Goal: Use online tool/utility: Utilize a website feature to perform a specific function

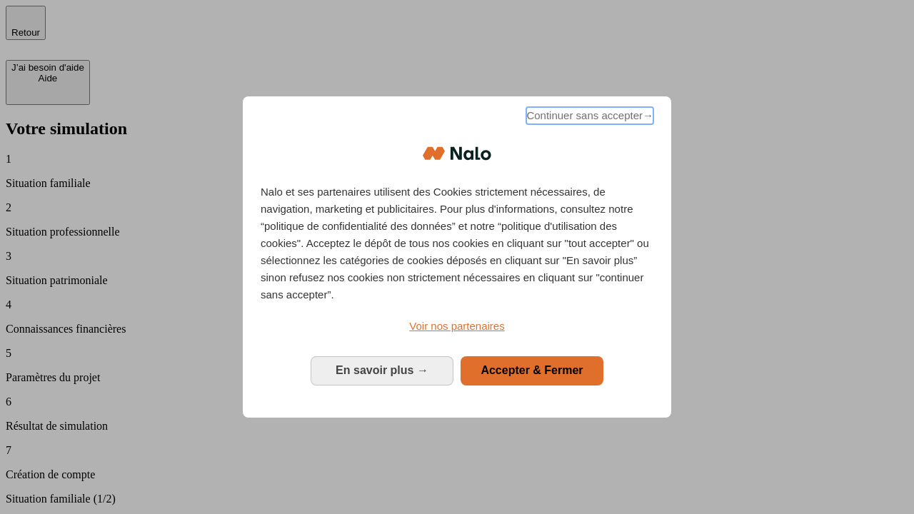
click at [588, 118] on span "Continuer sans accepter →" at bounding box center [589, 115] width 127 height 17
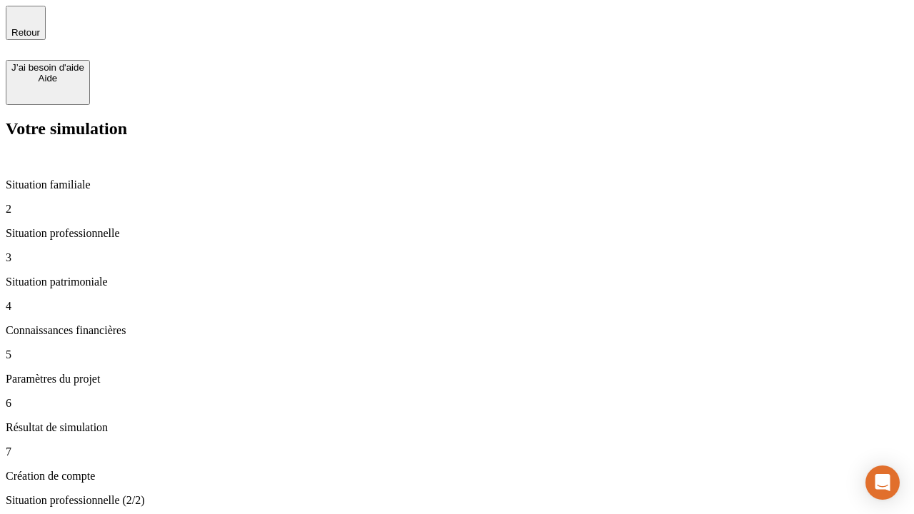
type input "70 000"
type input "1 000"
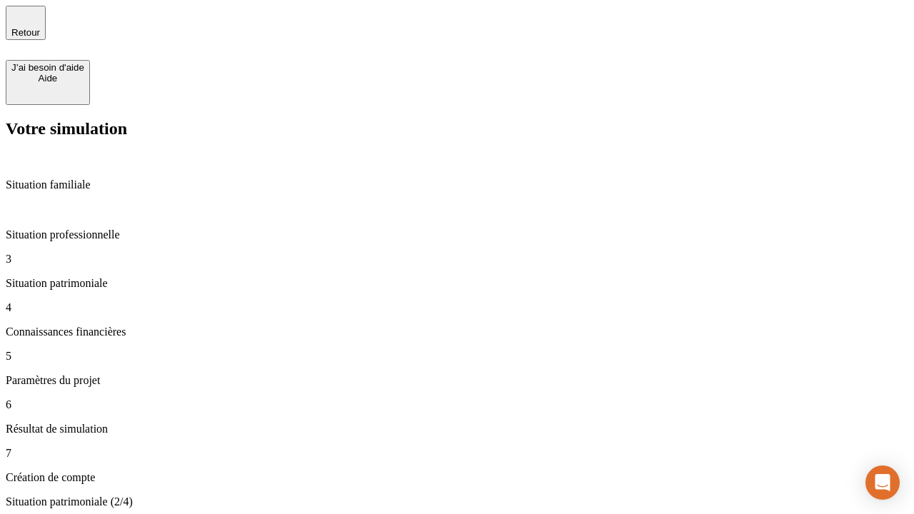
type input "800"
type input "6"
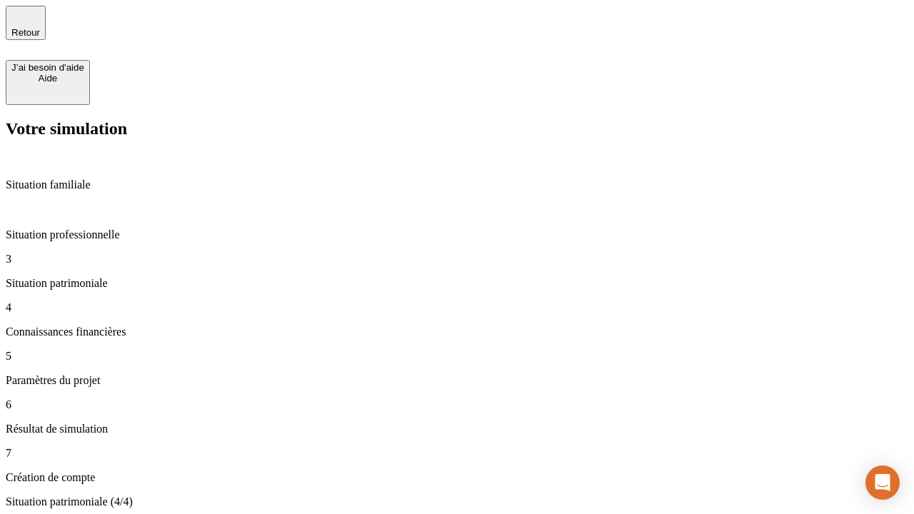
type input "400"
type input "3"
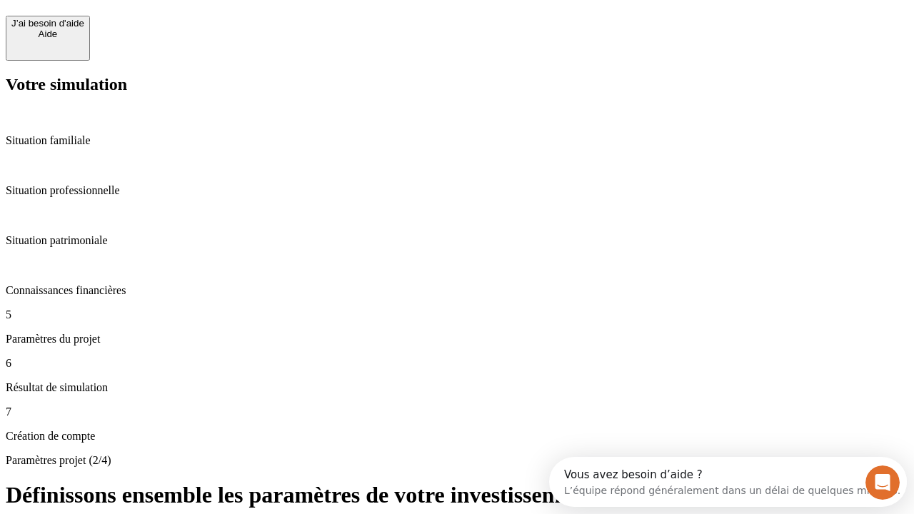
scroll to position [13, 0]
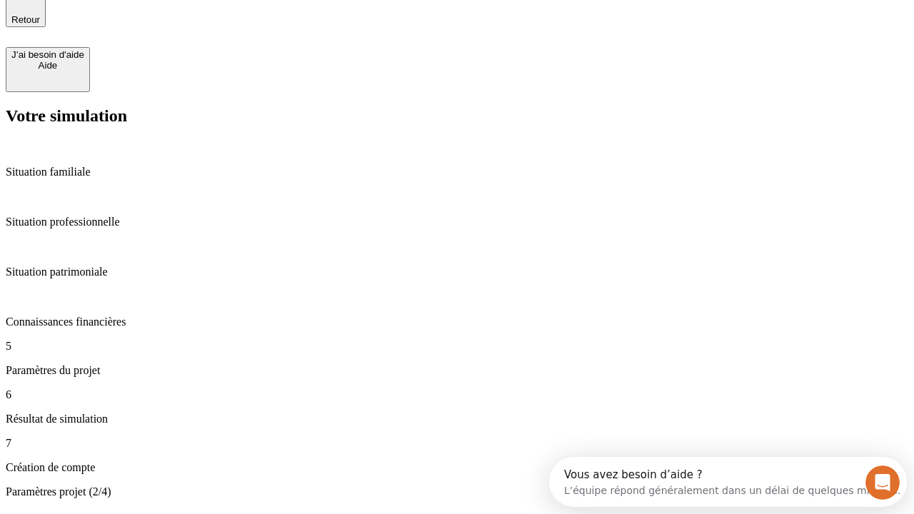
type input "35"
type input "500"
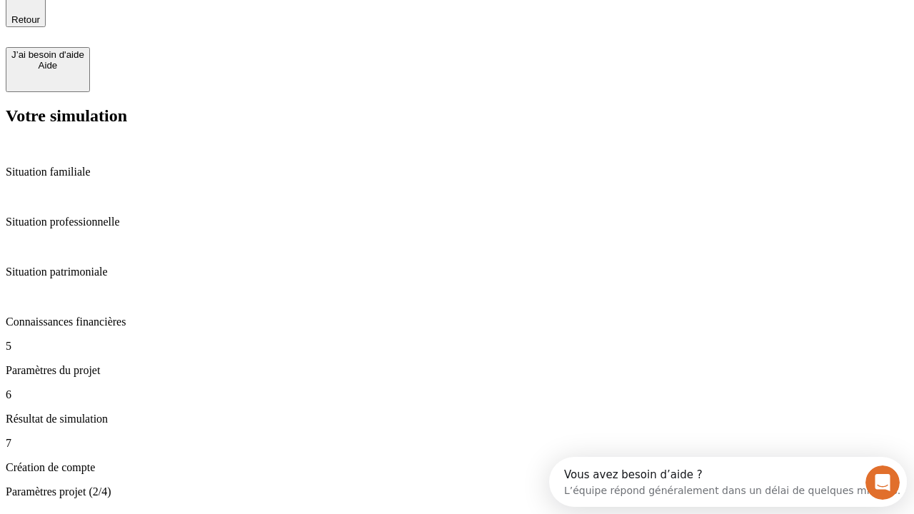
type input "640"
